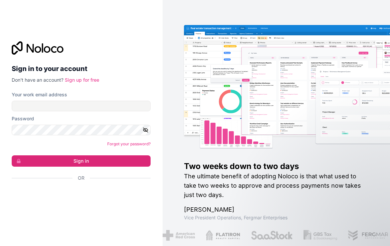
click at [87, 79] on link "Sign up for free" at bounding box center [82, 80] width 34 height 6
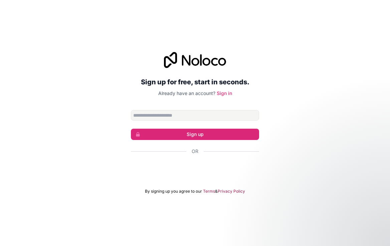
click at [182, 166] on div "Sign in with Google. Opens in new tab" at bounding box center [195, 169] width 128 height 15
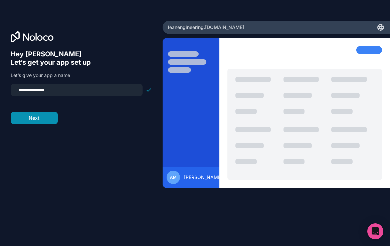
click at [49, 120] on button "Next" at bounding box center [34, 118] width 47 height 12
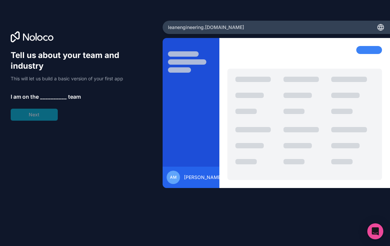
click at [52, 97] on span "__________" at bounding box center [53, 97] width 27 height 8
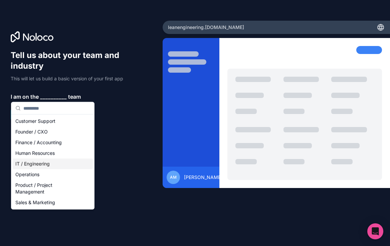
click at [55, 165] on div "IT / Engineering" at bounding box center [53, 164] width 80 height 11
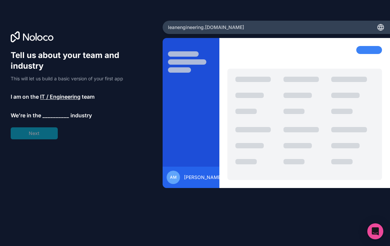
click at [52, 115] on span "__________" at bounding box center [55, 116] width 27 height 8
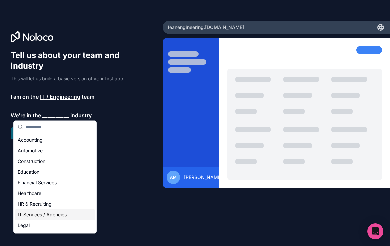
click at [52, 212] on div "IT Services / Agencies" at bounding box center [55, 215] width 80 height 11
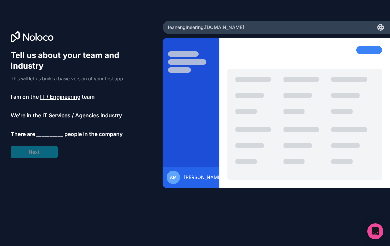
click at [48, 129] on div "Tell us about your team and industry This will let us build a basic version of …" at bounding box center [81, 104] width 141 height 108
click at [47, 131] on span "__________" at bounding box center [49, 134] width 27 height 8
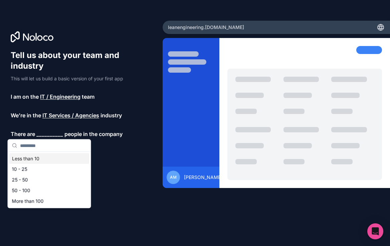
click at [41, 158] on div "Less than 10" at bounding box center [49, 159] width 80 height 11
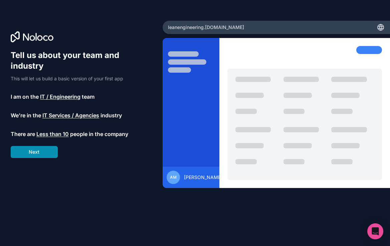
click at [41, 154] on button "Next" at bounding box center [34, 152] width 47 height 12
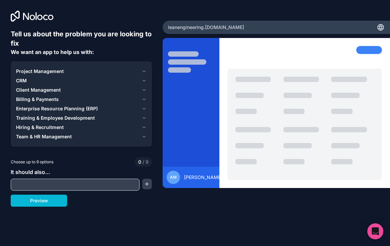
click at [54, 90] on span "Client Management" at bounding box center [38, 90] width 45 height 7
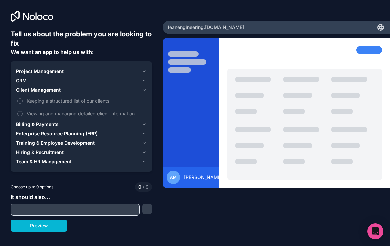
click at [52, 93] on span "Client Management" at bounding box center [38, 90] width 45 height 7
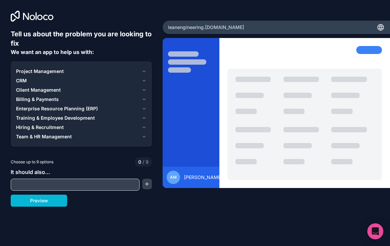
click at [51, 99] on span "Billing & Payments" at bounding box center [37, 99] width 43 height 7
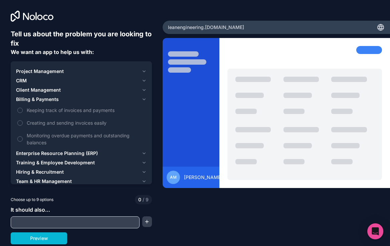
click at [51, 98] on span "Billing & Payments" at bounding box center [37, 99] width 43 height 7
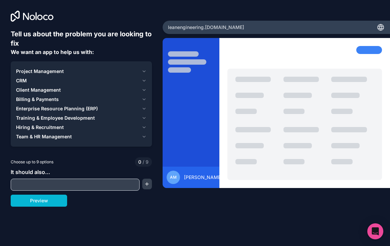
click at [56, 73] on span "Project Management" at bounding box center [40, 71] width 48 height 7
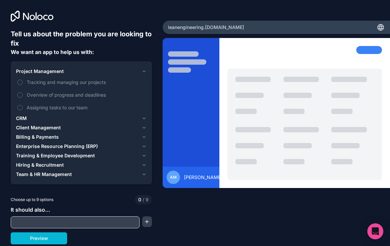
click at [56, 72] on span "Project Management" at bounding box center [40, 71] width 48 height 7
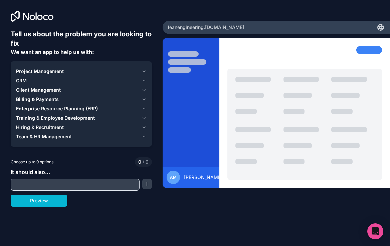
click at [25, 80] on span "CRM" at bounding box center [21, 80] width 11 height 7
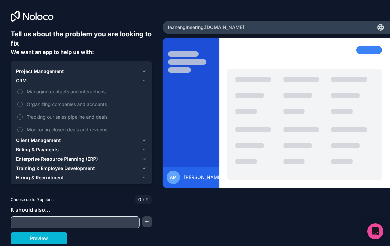
click at [25, 80] on span "CRM" at bounding box center [21, 80] width 11 height 7
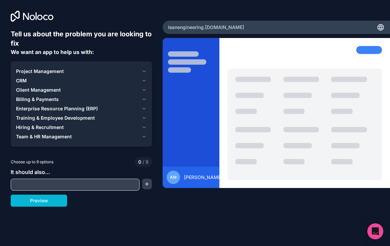
click at [49, 129] on span "Hiring & Recruitment" at bounding box center [40, 127] width 48 height 7
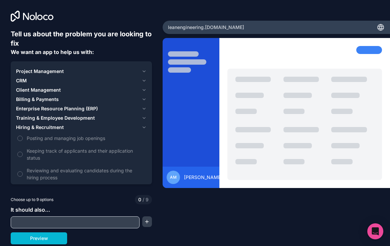
click at [37, 127] on span "Hiring & Recruitment" at bounding box center [40, 127] width 48 height 7
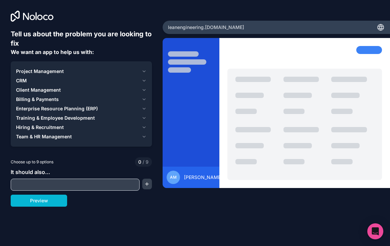
click at [38, 136] on span "Team & HR Management" at bounding box center [44, 137] width 56 height 7
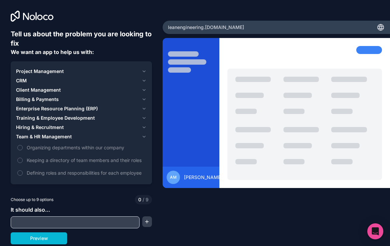
click at [38, 137] on span "Team & HR Management" at bounding box center [44, 137] width 56 height 7
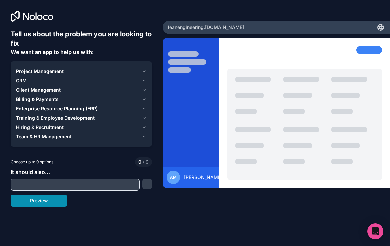
click at [46, 199] on button "Preview" at bounding box center [39, 201] width 56 height 12
click at [24, 81] on span "CRM" at bounding box center [21, 80] width 11 height 7
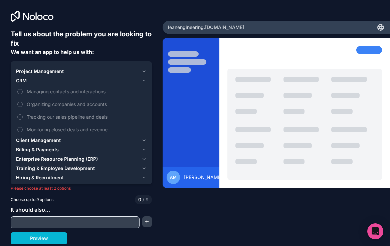
click at [24, 80] on span "CRM" at bounding box center [21, 80] width 11 height 7
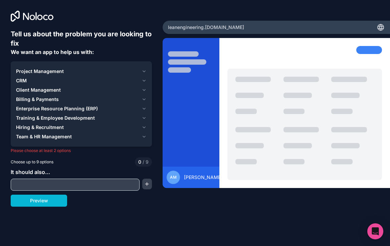
click at [29, 70] on span "Project Management" at bounding box center [40, 71] width 48 height 7
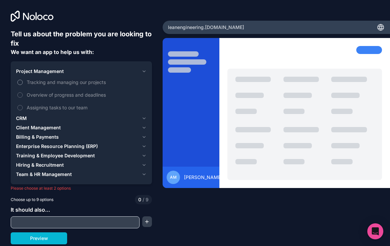
click at [19, 82] on button "Tracking and managing our projects" at bounding box center [19, 82] width 5 height 5
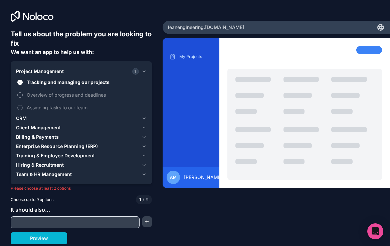
click at [18, 97] on button "Overview of progress and deadlines" at bounding box center [19, 95] width 5 height 5
click at [18, 106] on button "Assigning tasks to our team" at bounding box center [19, 107] width 5 height 5
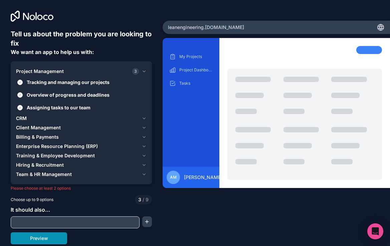
click at [57, 234] on button "Preview" at bounding box center [39, 239] width 56 height 12
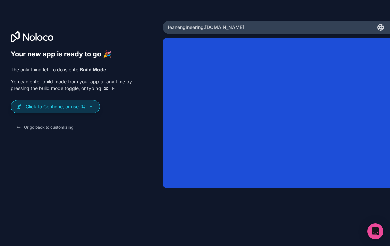
click at [66, 108] on p "Click to Continue, or use E" at bounding box center [60, 107] width 68 height 7
